Goal: Information Seeking & Learning: Learn about a topic

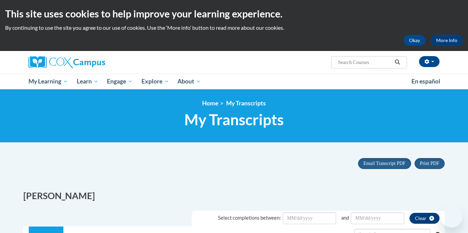
click at [0, 0] on span "My Course Progress" at bounding box center [0, 0] width 0 height 0
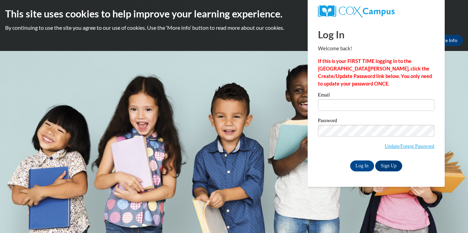
type input "reagan.chipley@kosciuskoschools.com"
click at [358, 166] on input "Log In" at bounding box center [362, 166] width 24 height 11
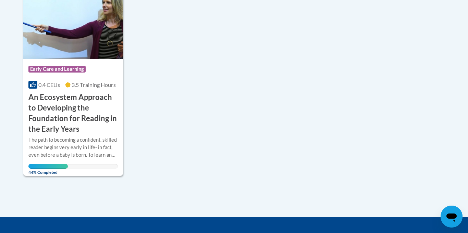
scroll to position [141, 0]
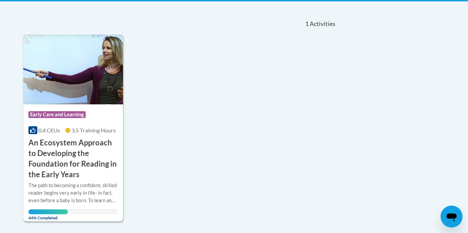
click at [29, 156] on h3 "An Ecosystem Approach to Developing the Foundation for Reading in the Early Yea…" at bounding box center [72, 159] width 89 height 42
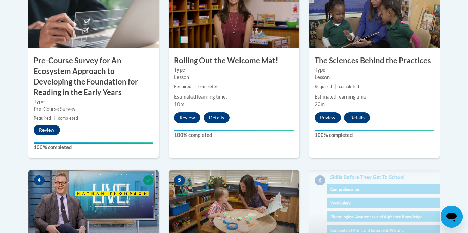
scroll to position [390, 0]
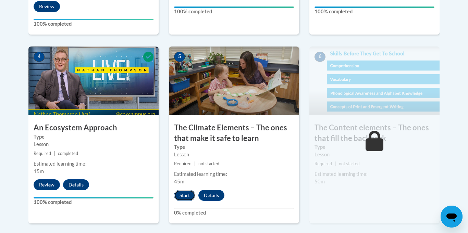
click at [184, 194] on button "Start" at bounding box center [184, 195] width 21 height 11
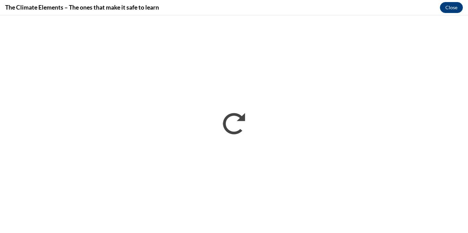
scroll to position [0, 0]
